Goal: Task Accomplishment & Management: Manage account settings

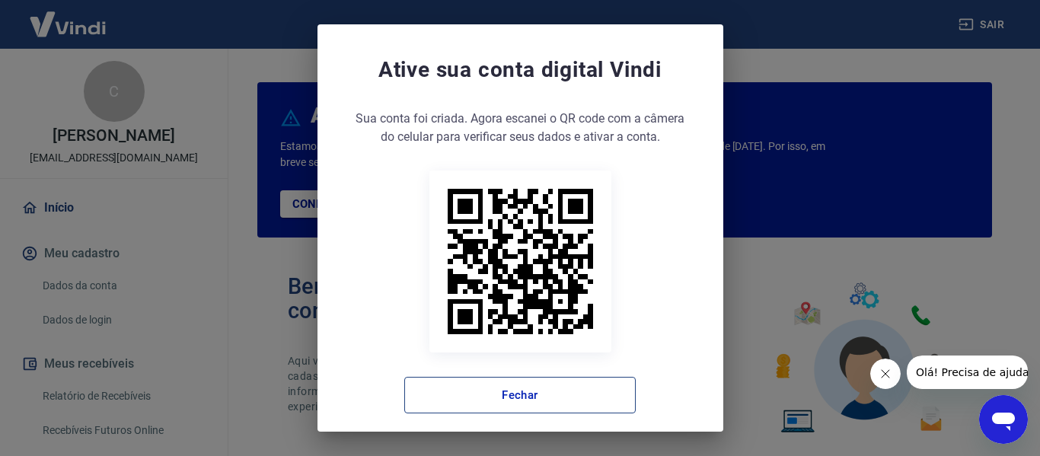
click at [532, 386] on button "Fechar" at bounding box center [519, 395] width 231 height 37
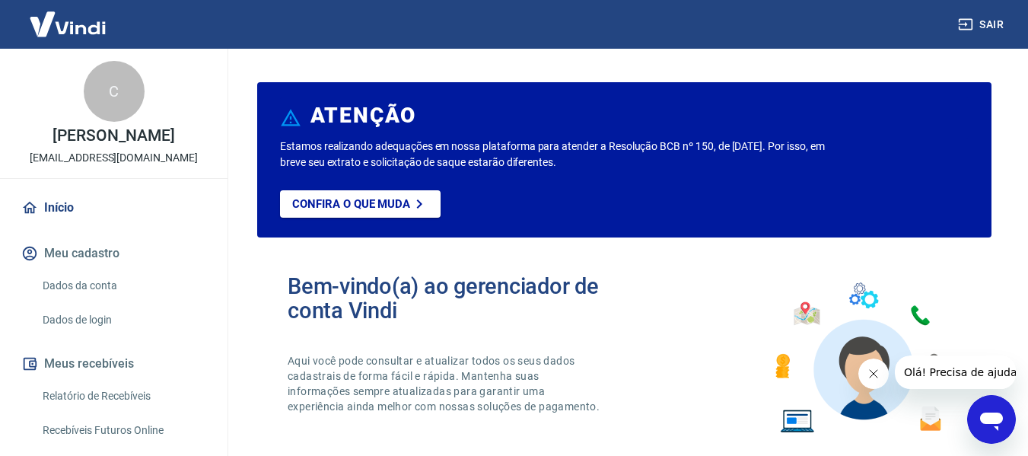
click at [125, 412] on link "Relatório de Recebíveis" at bounding box center [123, 396] width 173 height 31
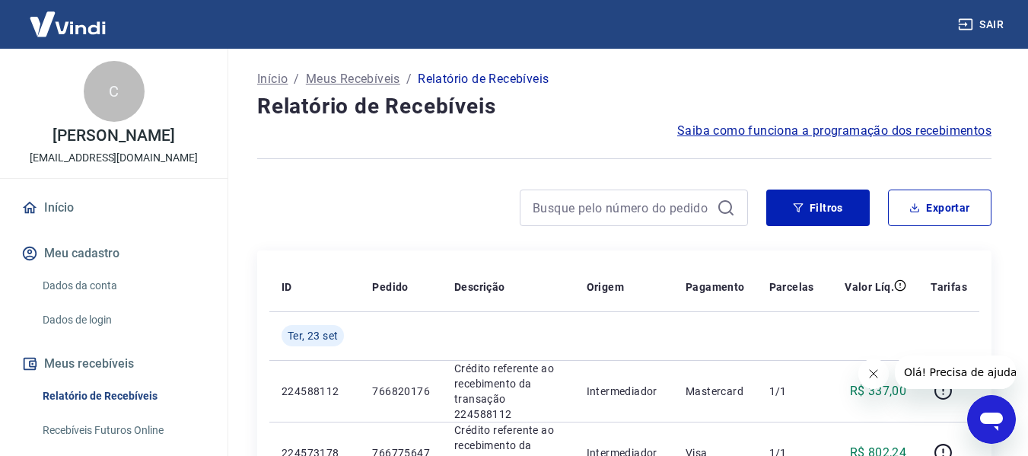
click at [871, 369] on icon "Fechar mensagem da empresa" at bounding box center [873, 374] width 12 height 12
click at [87, 224] on link "Início" at bounding box center [113, 207] width 191 height 33
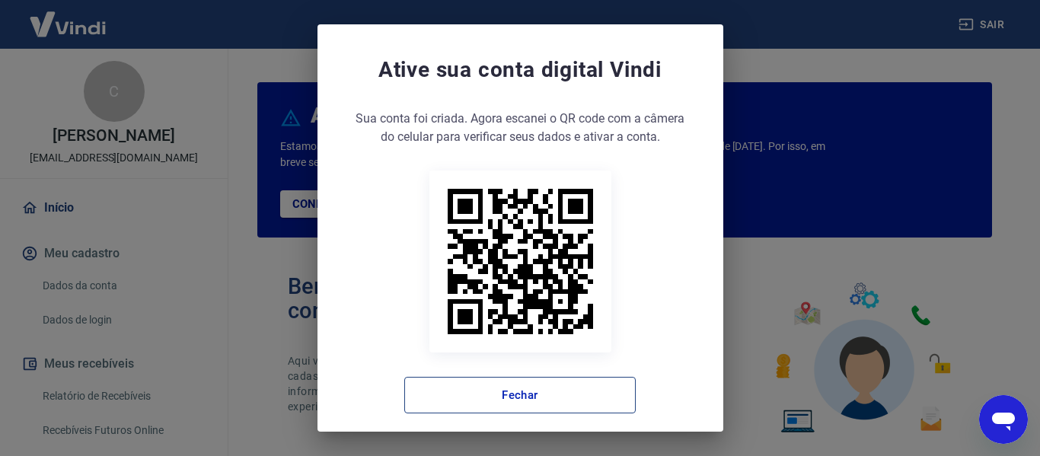
click at [502, 393] on button "Fechar" at bounding box center [519, 395] width 231 height 37
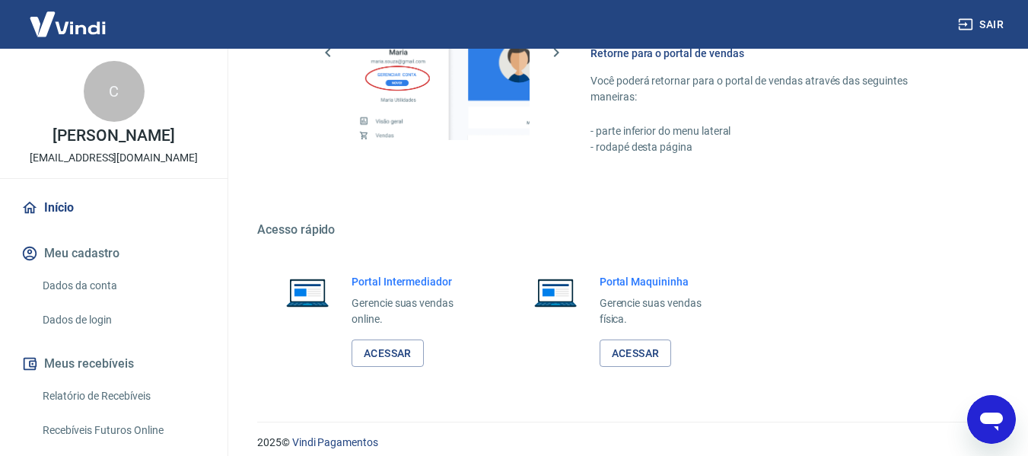
scroll to position [951, 0]
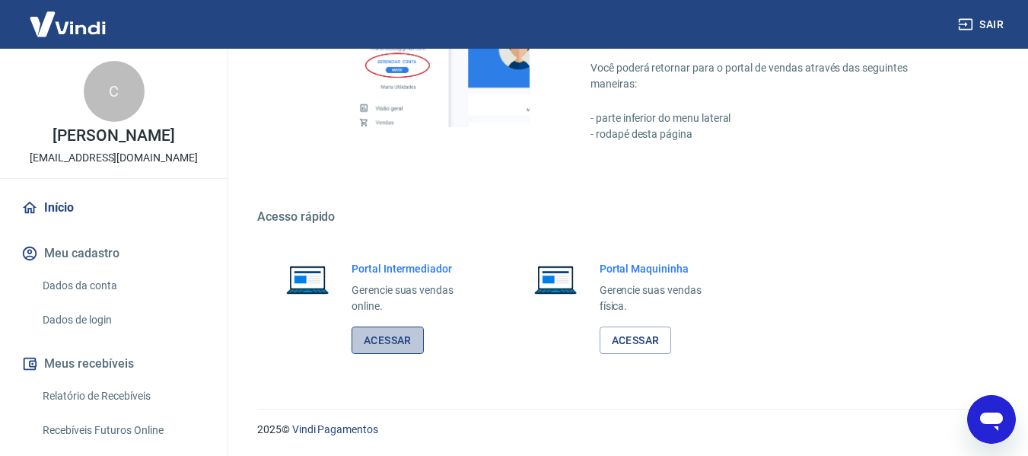
click at [384, 350] on link "Acessar" at bounding box center [388, 340] width 72 height 28
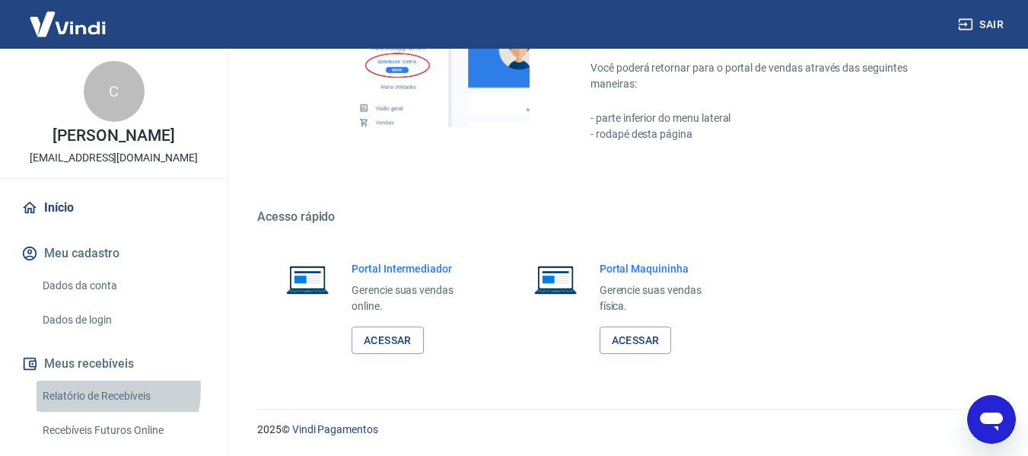
click at [86, 405] on link "Relatório de Recebíveis" at bounding box center [123, 396] width 173 height 31
